Goal: Register for event/course

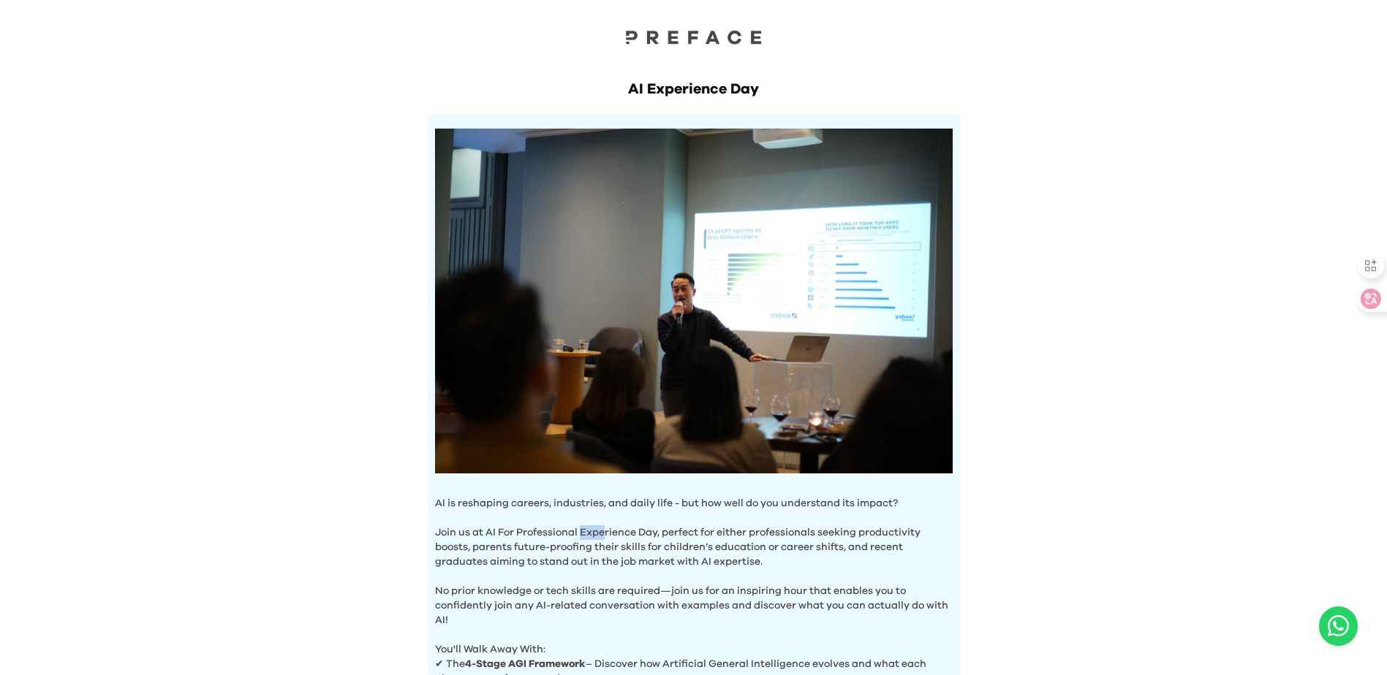
drag, startPoint x: 583, startPoint y: 523, endPoint x: 608, endPoint y: 533, distance: 26.6
click at [608, 533] on p "Join us at AI For Professional Experience Day, perfect for either professionals…" at bounding box center [694, 540] width 518 height 58
copy p "Expe"
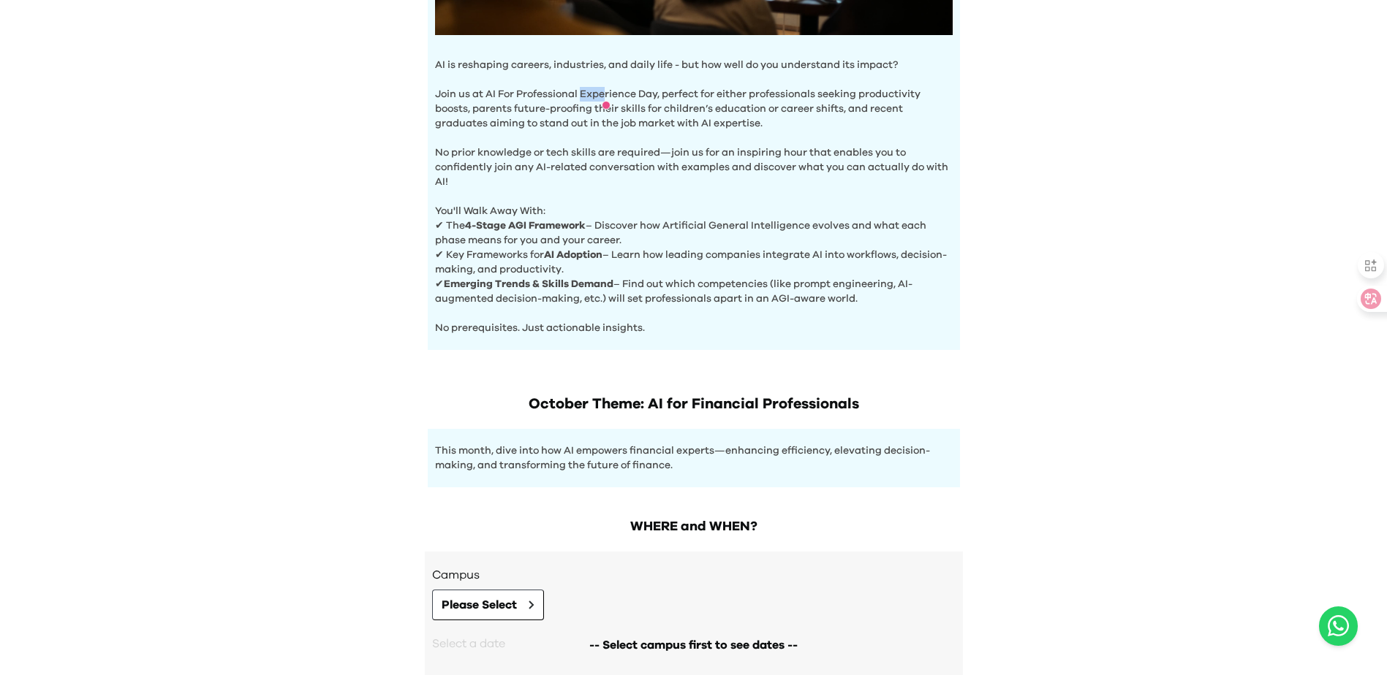
scroll to position [512, 0]
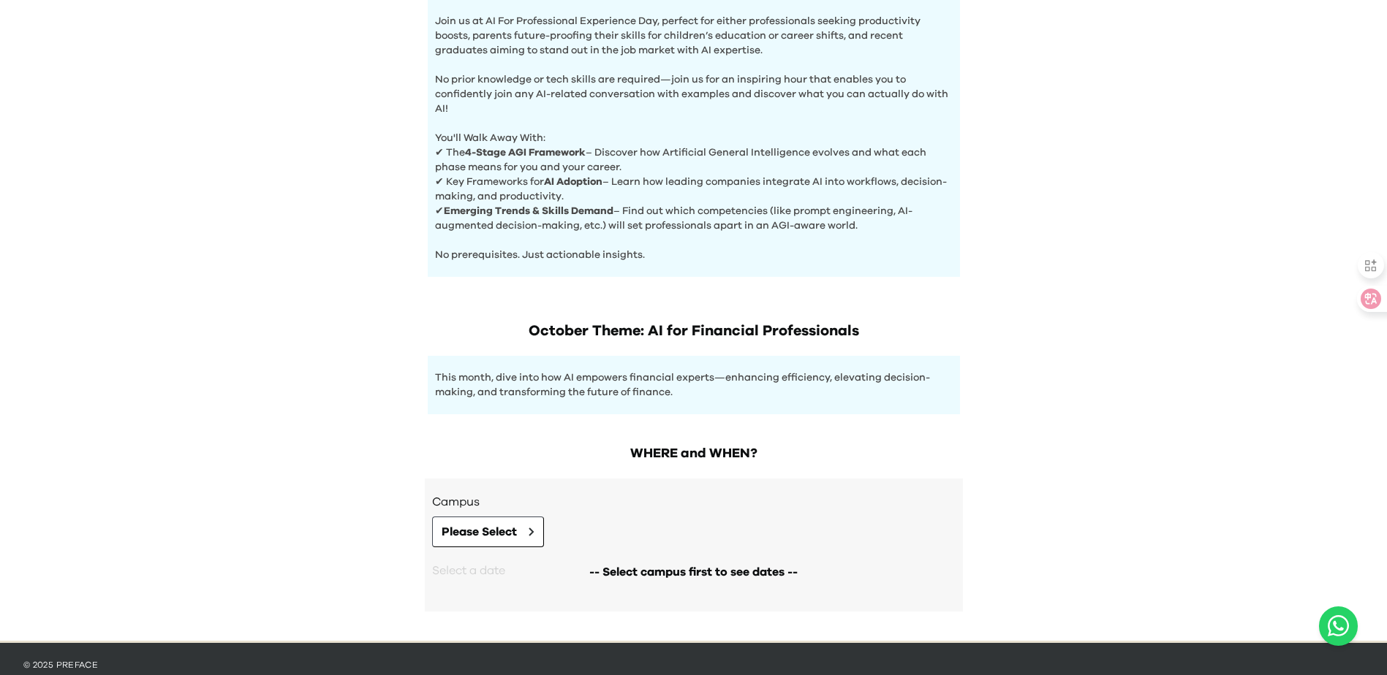
click at [562, 365] on div "This month, dive into how AI empowers financial experts—enhancing efficiency, e…" at bounding box center [694, 385] width 532 height 58
click at [586, 337] on h1 "October Theme: AI for Financial Professionals" at bounding box center [694, 331] width 532 height 20
drag, startPoint x: 584, startPoint y: 329, endPoint x: 636, endPoint y: 333, distance: 52.0
click at [636, 333] on h1 "October Theme: AI for Financial Professionals" at bounding box center [694, 331] width 532 height 20
copy h1 "r Them"
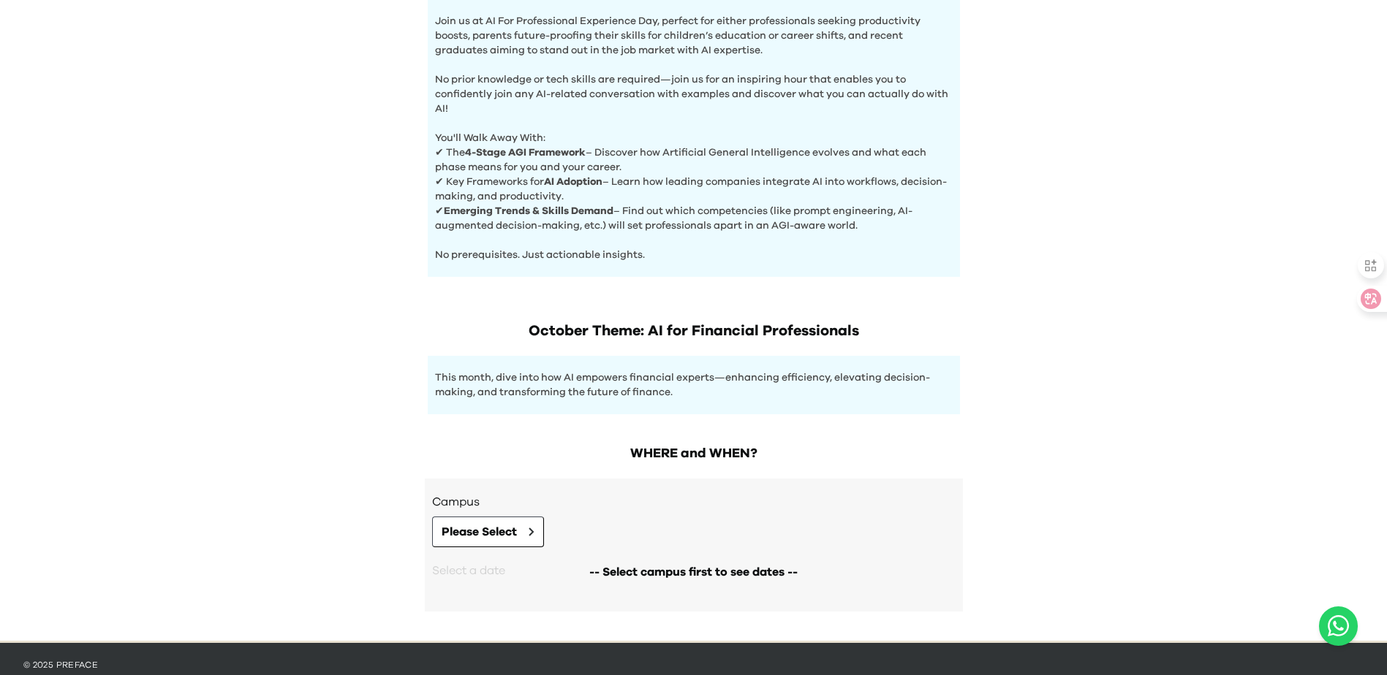
click at [664, 334] on h1 "October Theme: AI for Financial Professionals" at bounding box center [694, 331] width 532 height 20
drag, startPoint x: 533, startPoint y: 326, endPoint x: 858, endPoint y: 326, distance: 324.6
click at [858, 326] on h1 "October Theme: AI for Financial Professionals" at bounding box center [694, 331] width 532 height 20
copy h1 "October Theme: AI for Financial Professionals"
click at [480, 321] on h1 "October Theme: AI for Financial Professionals" at bounding box center [694, 331] width 532 height 20
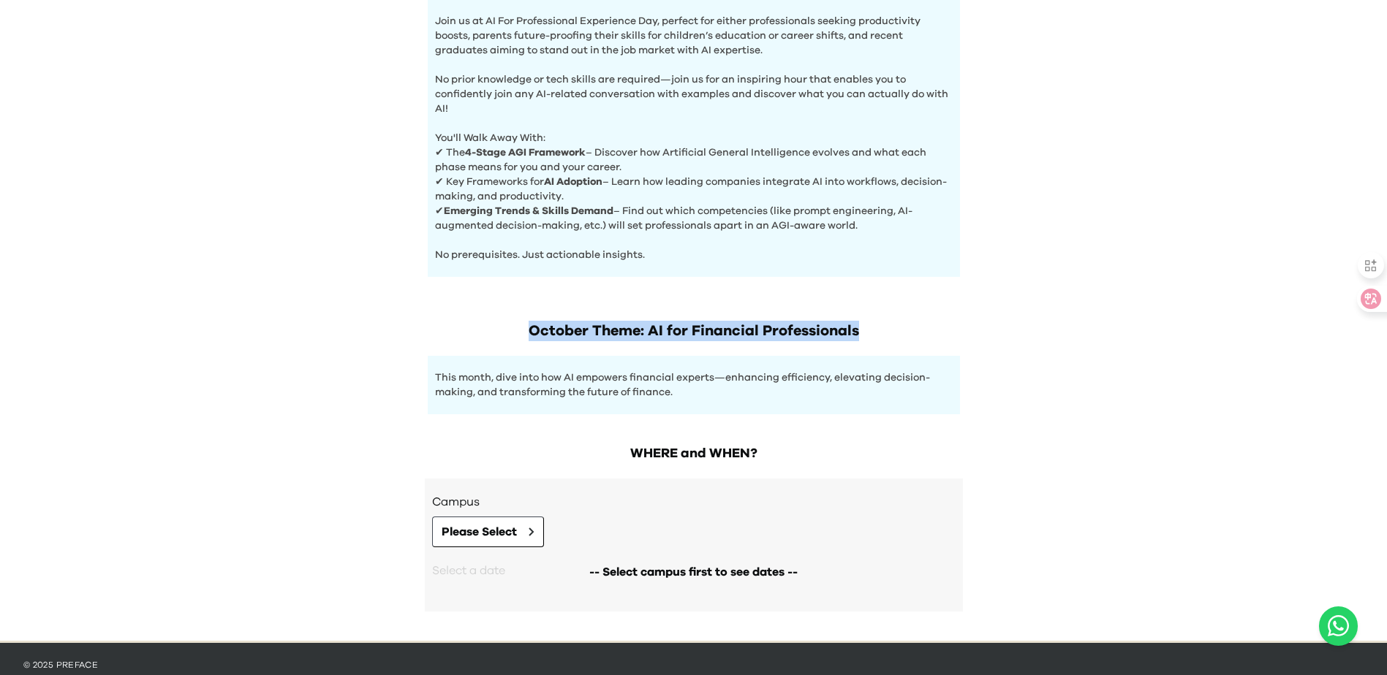
click at [506, 329] on h1 "October Theme: AI for Financial Professionals" at bounding box center [694, 331] width 532 height 20
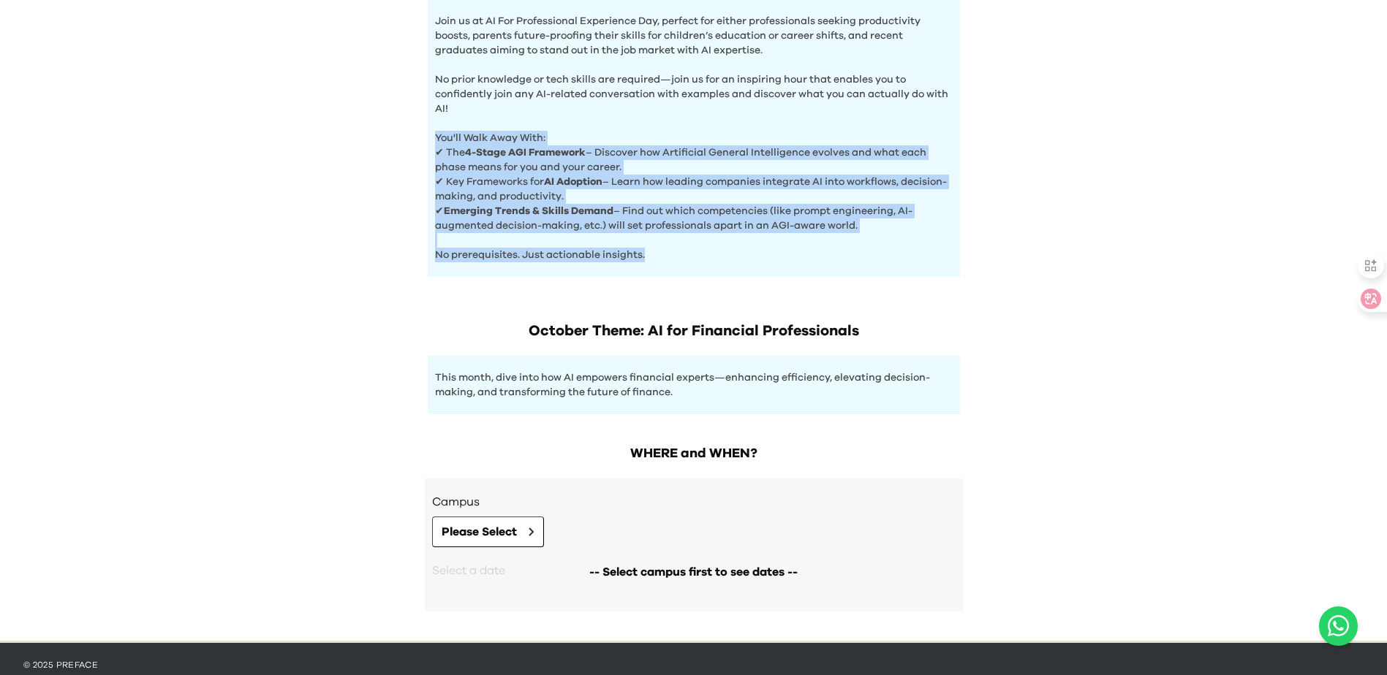
drag, startPoint x: 435, startPoint y: 135, endPoint x: 667, endPoint y: 249, distance: 258.0
copy div "You'll Walk Away With: ✔ The 4-Stage AGI Framework – Discover how Artificial Ge…"
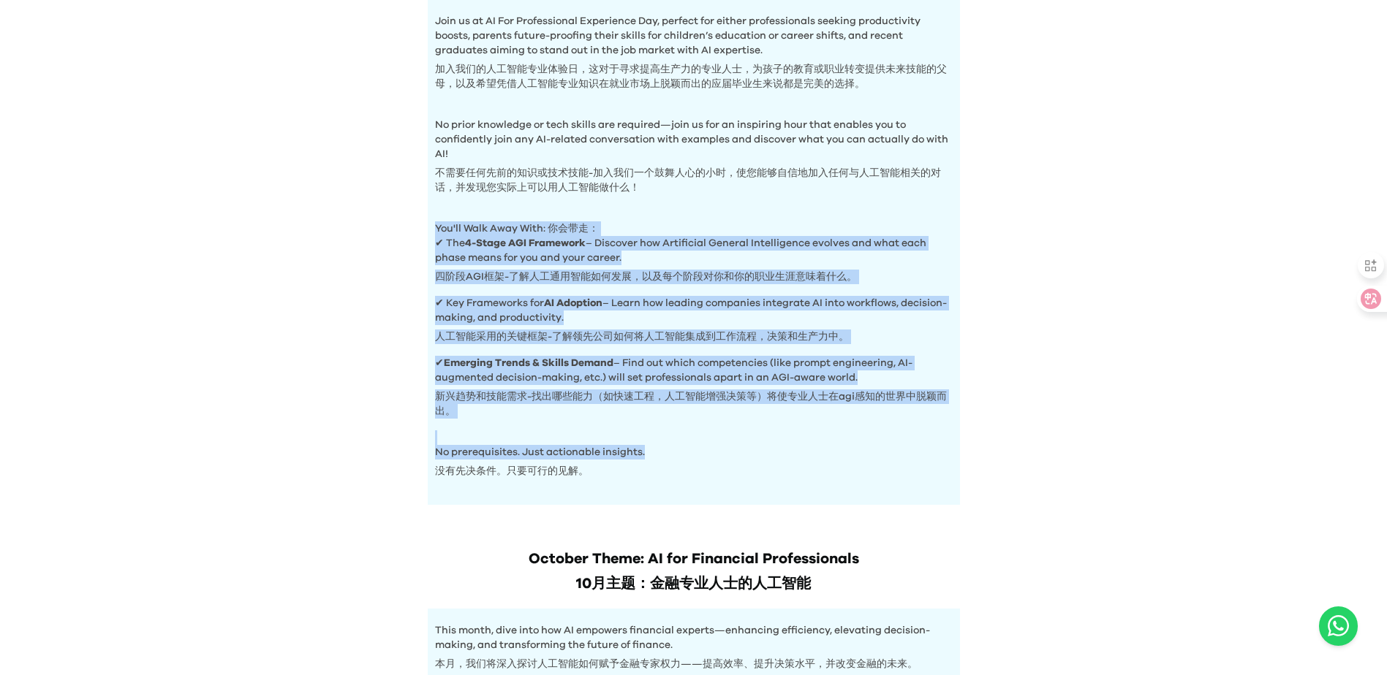
click at [336, 385] on div "AI Experience Day AI is reshaping careers, industries, and daily life - but how…" at bounding box center [693, 206] width 1387 height 1436
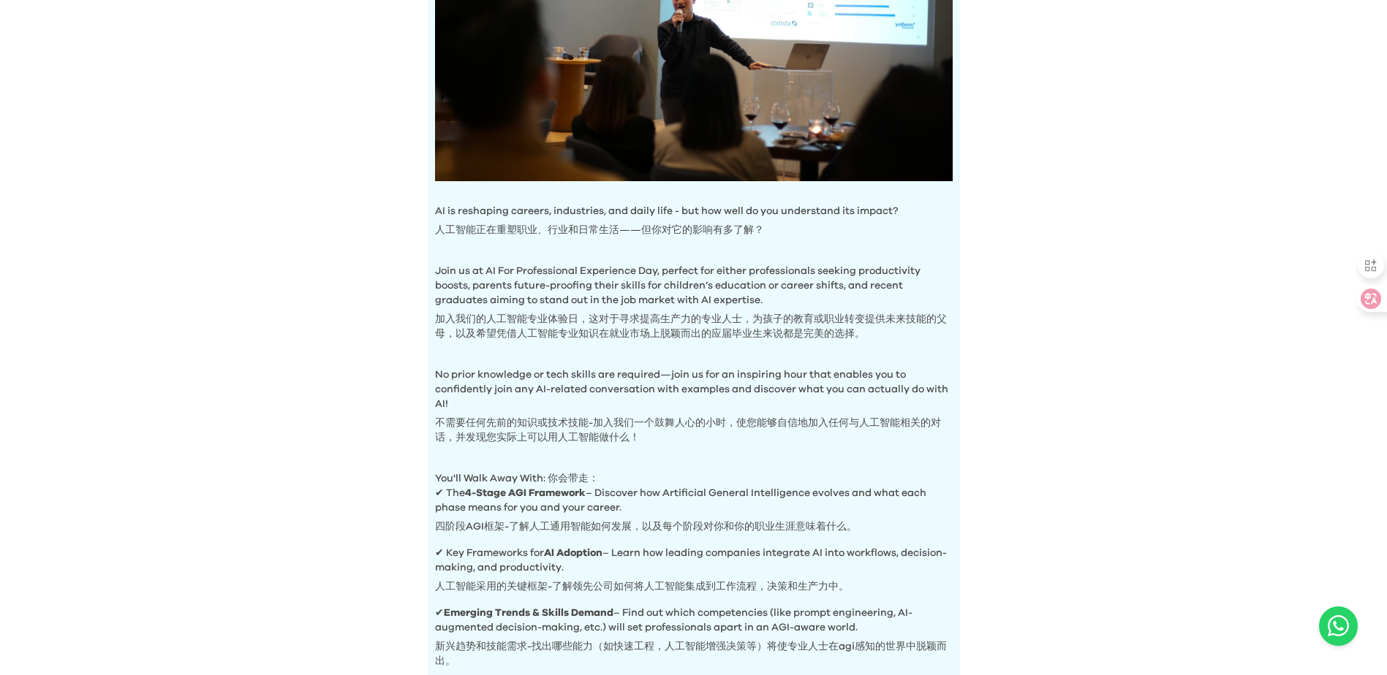
scroll to position [0, 0]
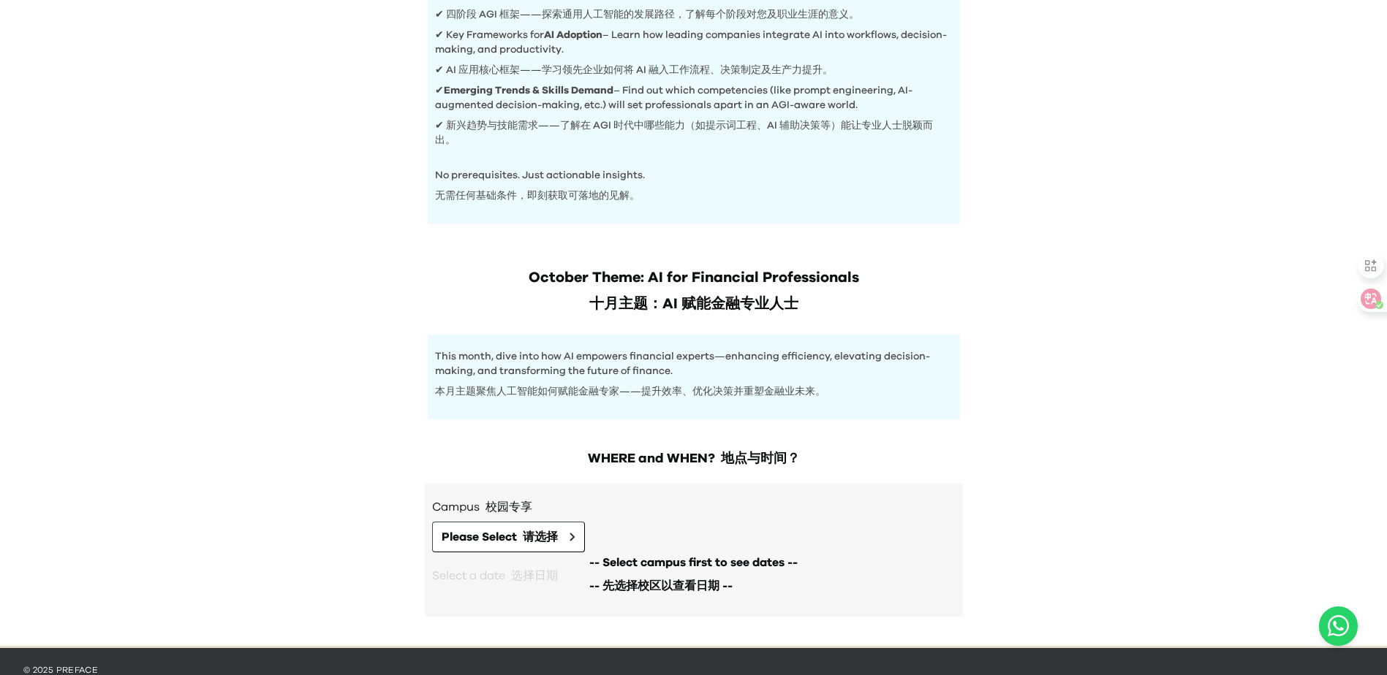
scroll to position [833, 0]
